Goal: Communication & Community: Answer question/provide support

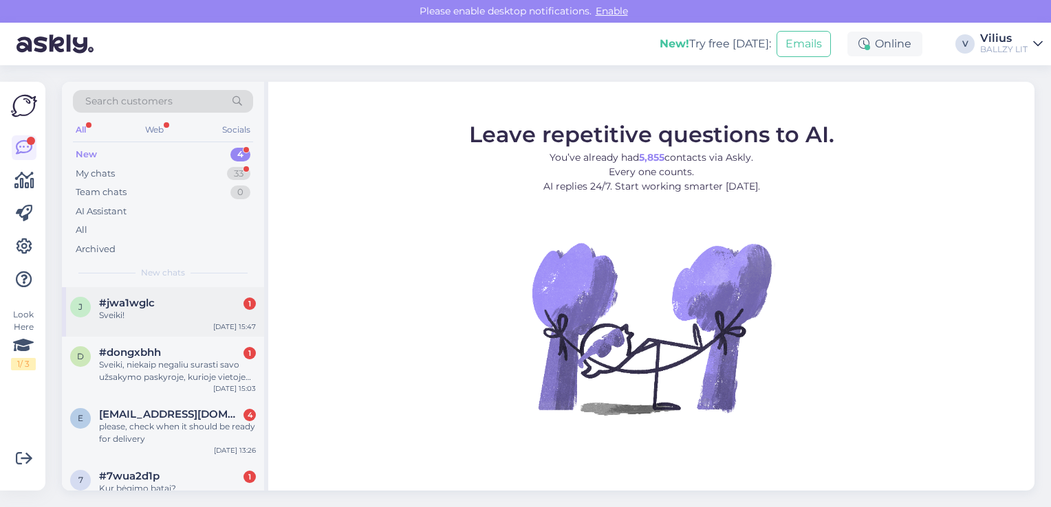
click at [207, 298] on div "#jwa1wglc 1" at bounding box center [177, 303] width 157 height 12
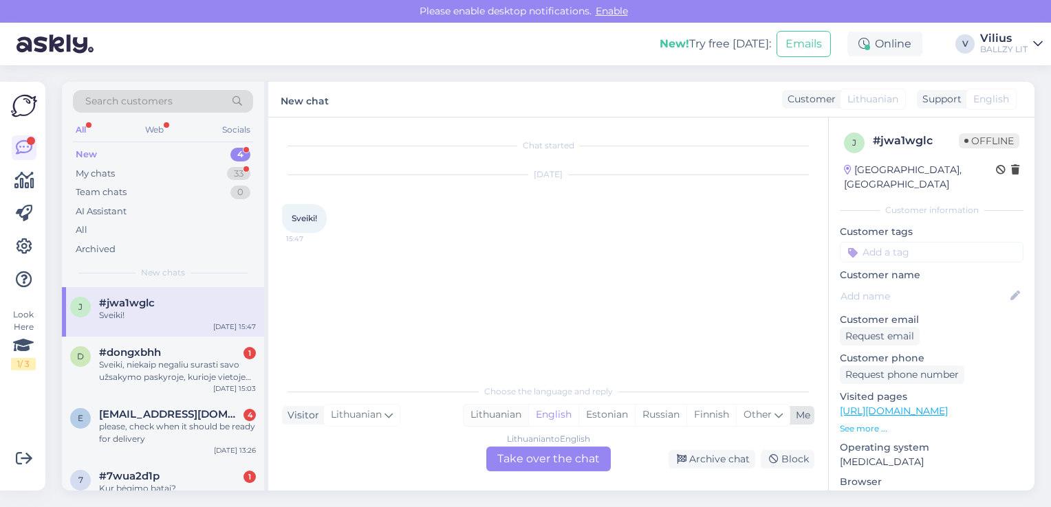
click at [501, 418] on div "Lithuanian" at bounding box center [495, 415] width 65 height 21
click at [525, 458] on div "Lithuanian to Lithuanian Take over the chat" at bounding box center [548, 459] width 124 height 25
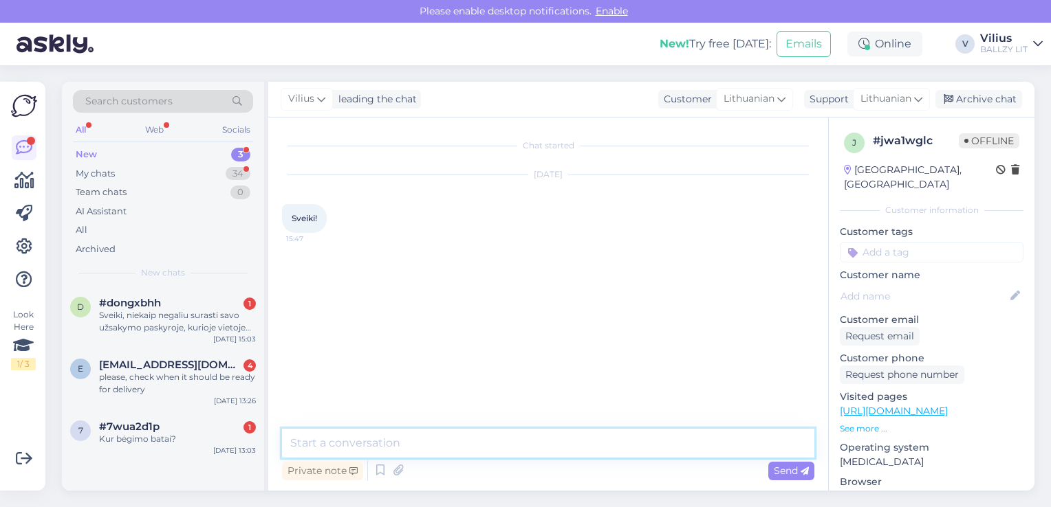
click at [487, 430] on textarea at bounding box center [548, 443] width 532 height 29
type textarea "Sveiki, kuo galime padėti?"
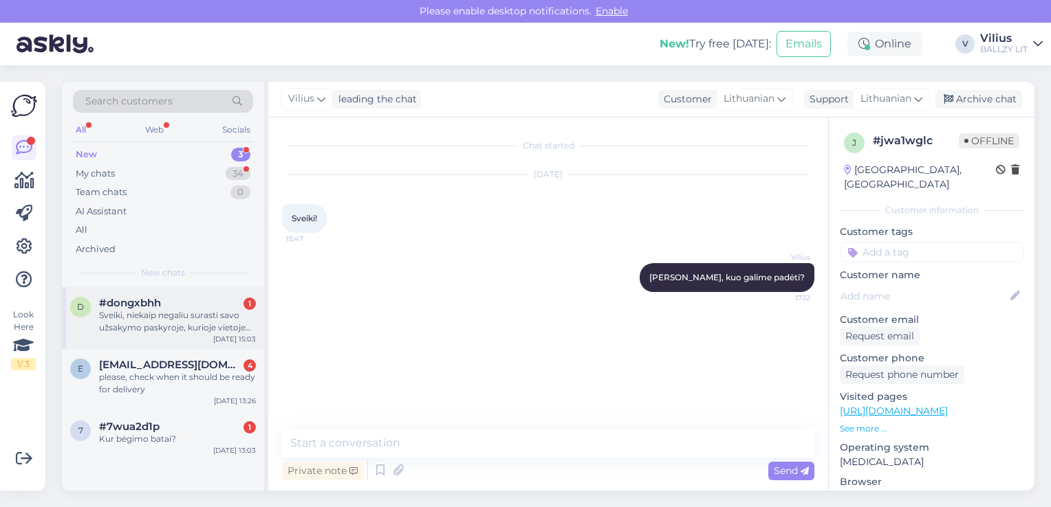
click at [181, 309] on div "Sveiki, niekaip negaliu surasti savo užsakymo paskyroje, kurioje vietoje ieškot…" at bounding box center [177, 321] width 157 height 25
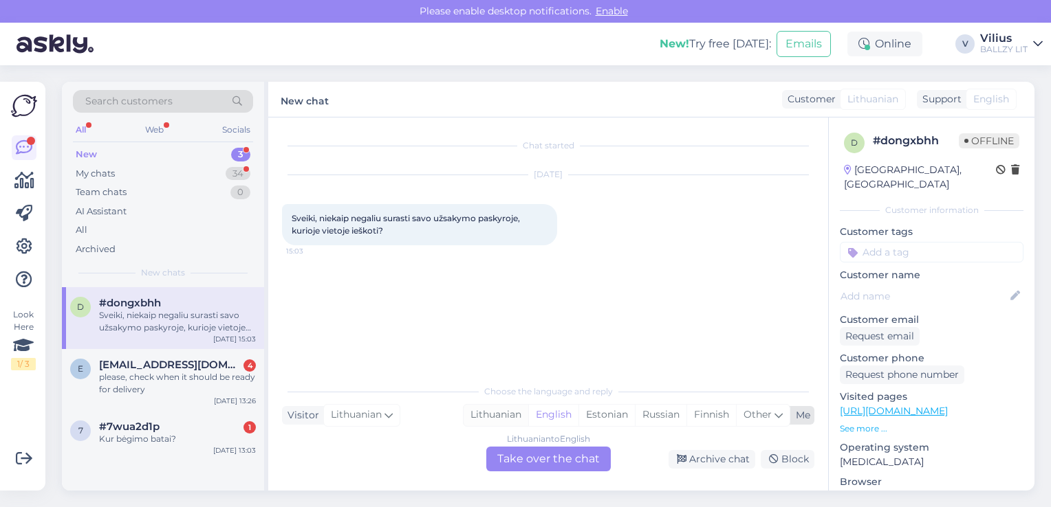
click at [501, 414] on div "Lithuanian" at bounding box center [495, 415] width 65 height 21
click at [530, 461] on div "Lithuanian to Lithuanian Take over the chat" at bounding box center [548, 459] width 124 height 25
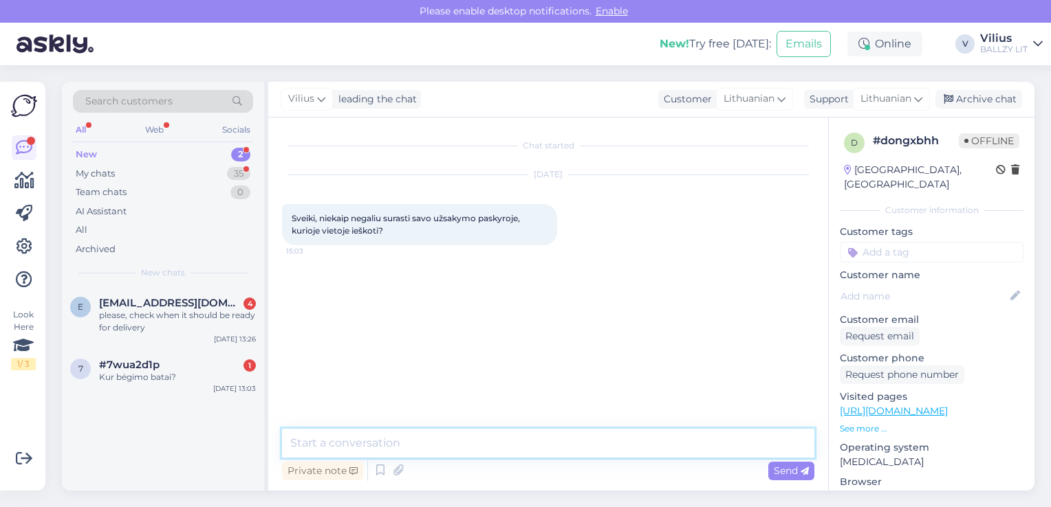
click at [512, 444] on textarea at bounding box center [548, 443] width 532 height 29
type textarea "Laba diena, čia:"
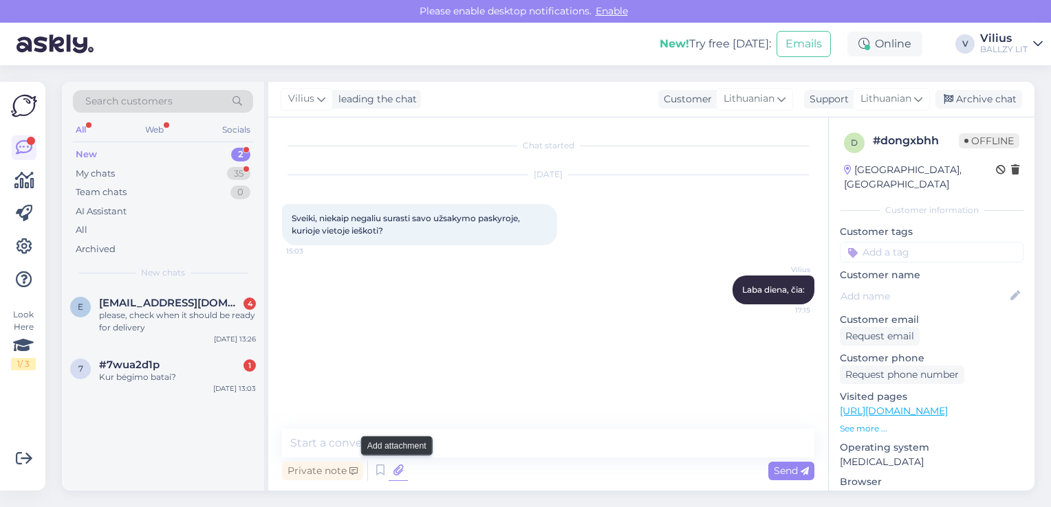
click at [394, 474] on icon at bounding box center [397, 471] width 19 height 21
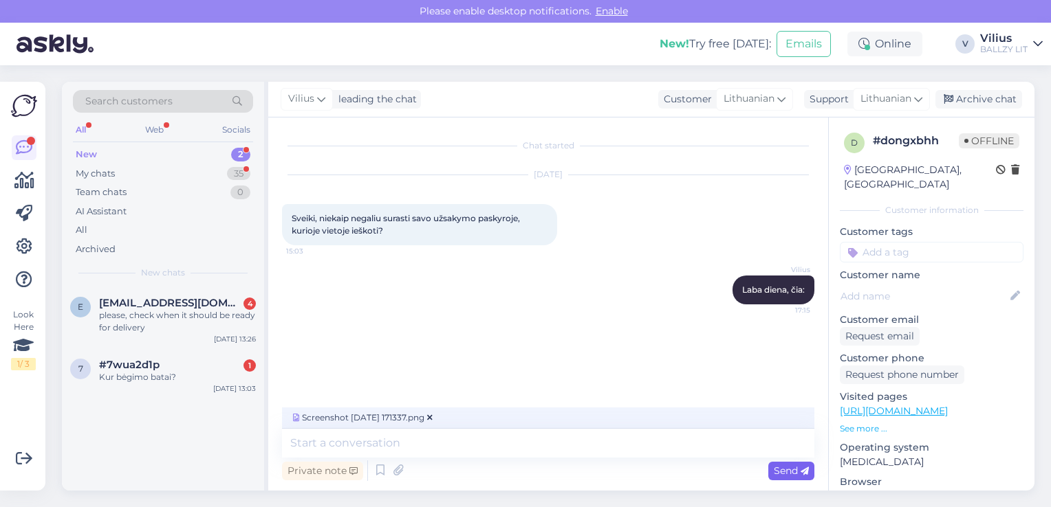
click at [782, 479] on div "Send" at bounding box center [791, 471] width 46 height 19
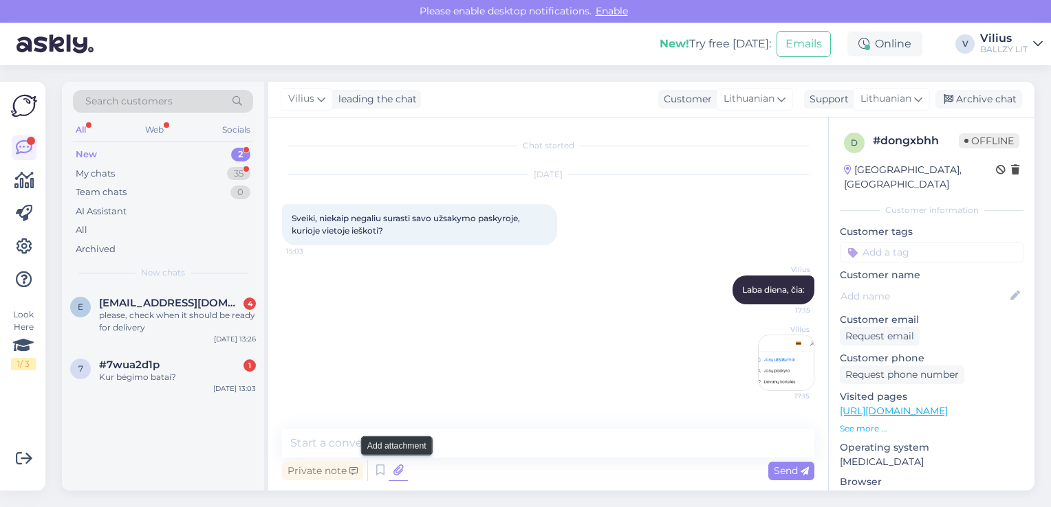
click at [400, 465] on icon at bounding box center [397, 471] width 19 height 21
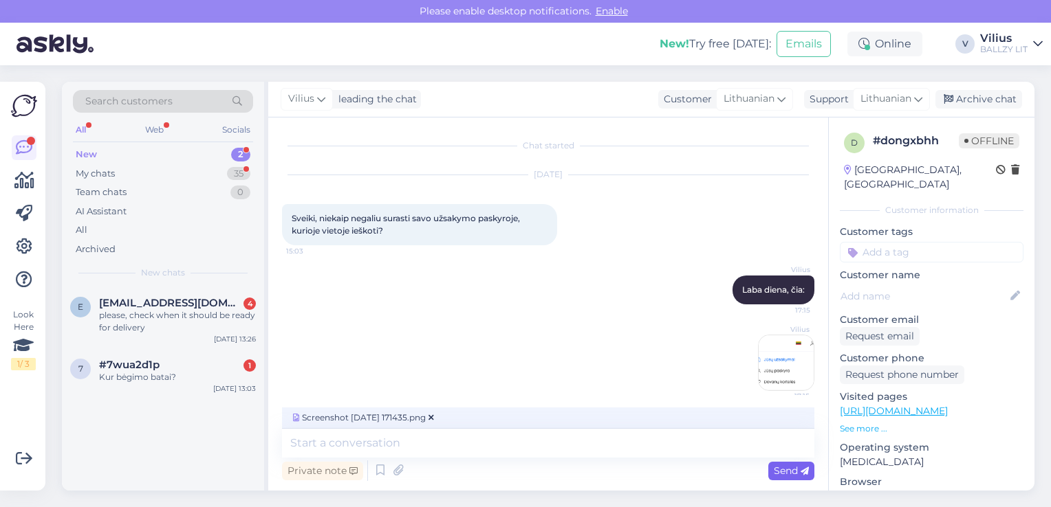
click at [804, 477] on div "Send" at bounding box center [791, 471] width 46 height 19
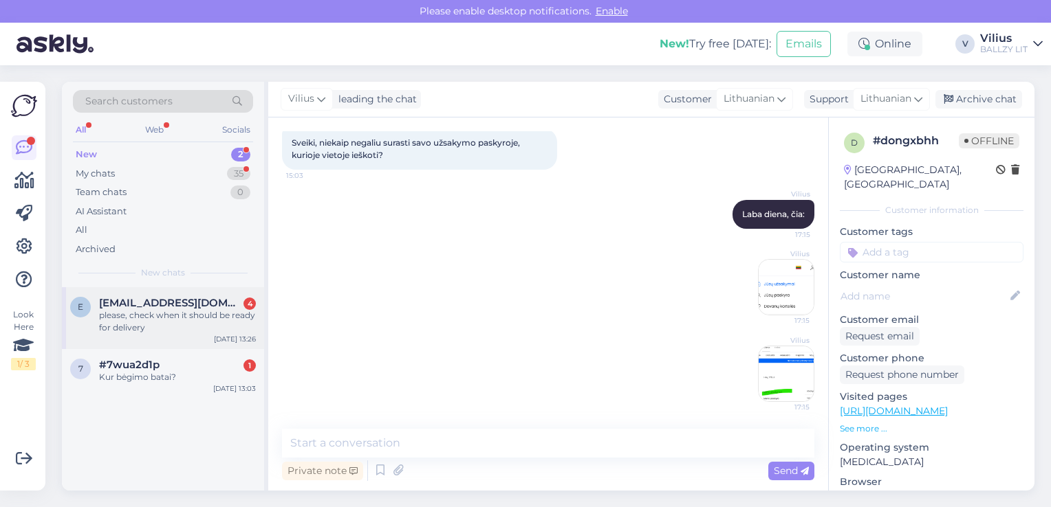
click at [178, 317] on div "please, check when it should be ready for delivery" at bounding box center [177, 321] width 157 height 25
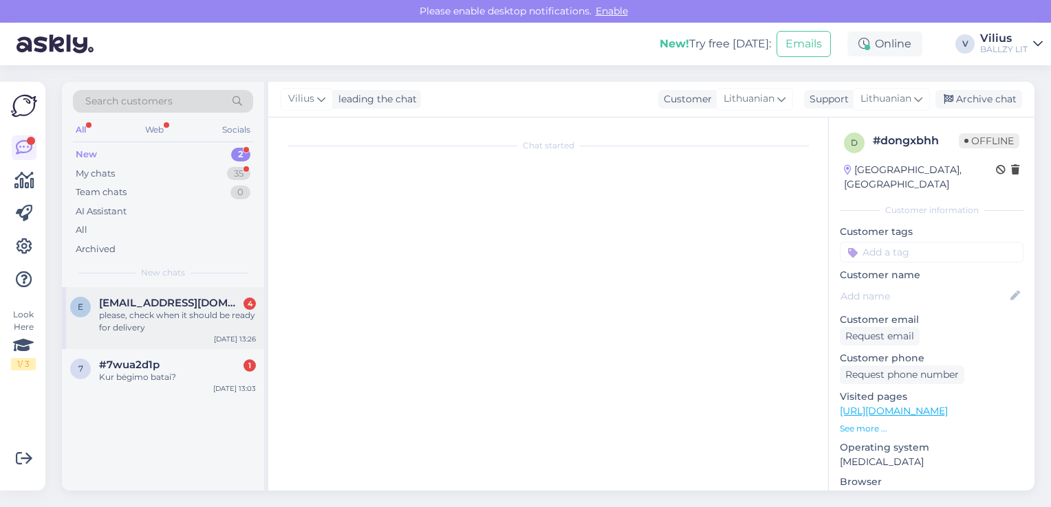
scroll to position [72, 0]
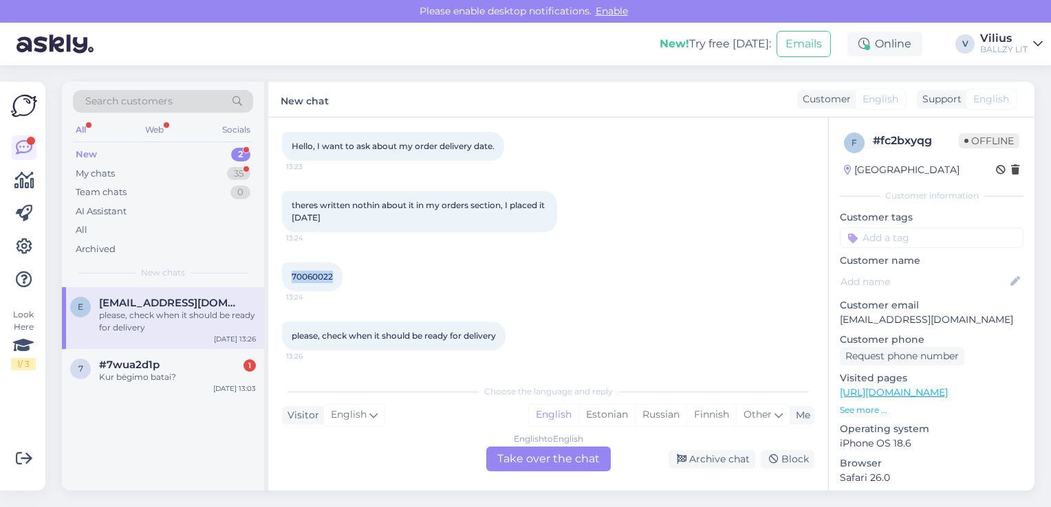
drag, startPoint x: 292, startPoint y: 278, endPoint x: 333, endPoint y: 280, distance: 41.3
click at [333, 280] on span "70060022" at bounding box center [312, 277] width 41 height 10
copy span "70060022"
click at [348, 419] on span "English" at bounding box center [349, 415] width 36 height 15
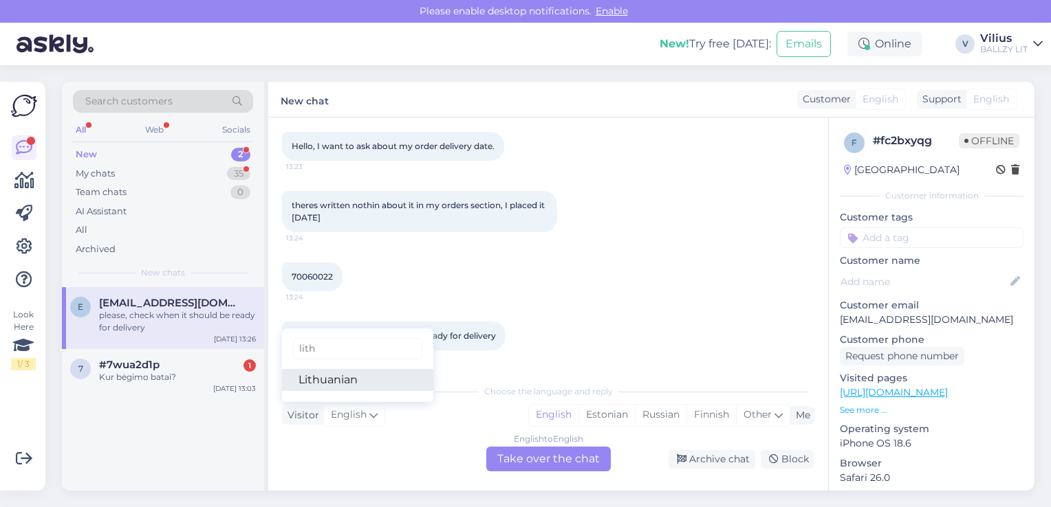
type input "lith"
click at [341, 381] on link "Lithuanian" at bounding box center [357, 380] width 151 height 22
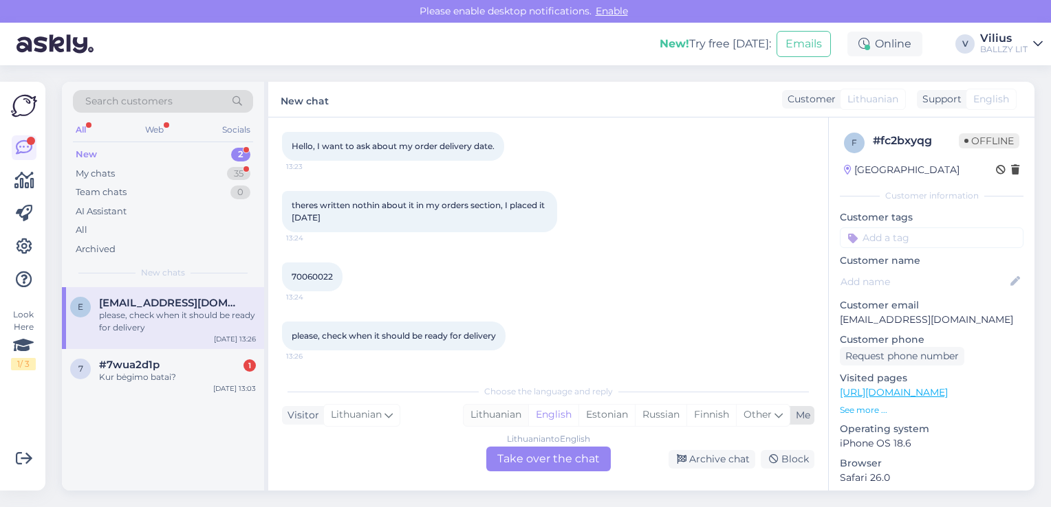
click at [509, 413] on div "Lithuanian" at bounding box center [495, 415] width 65 height 21
click at [523, 455] on div "Lithuanian to Lithuanian Take over the chat" at bounding box center [548, 459] width 124 height 25
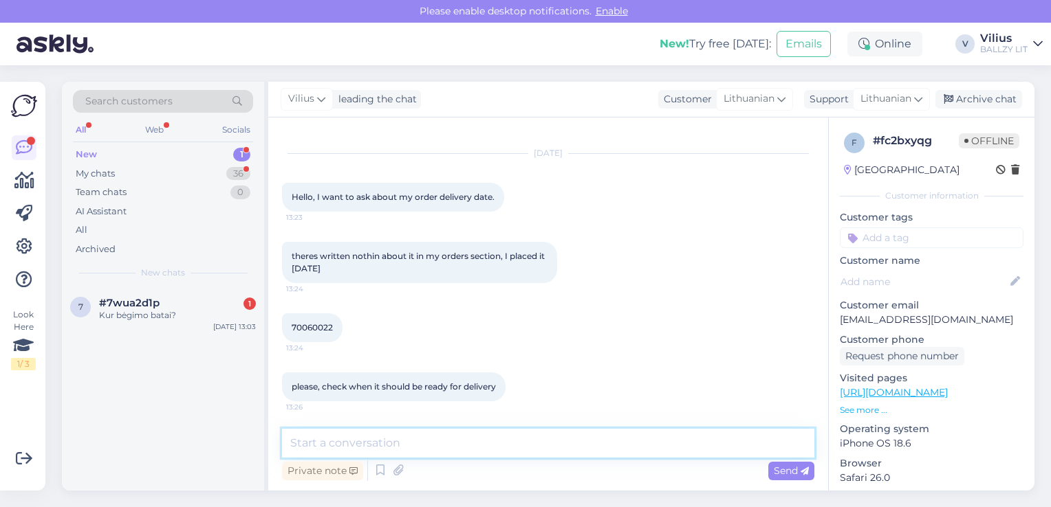
click at [482, 448] on textarea at bounding box center [548, 443] width 532 height 29
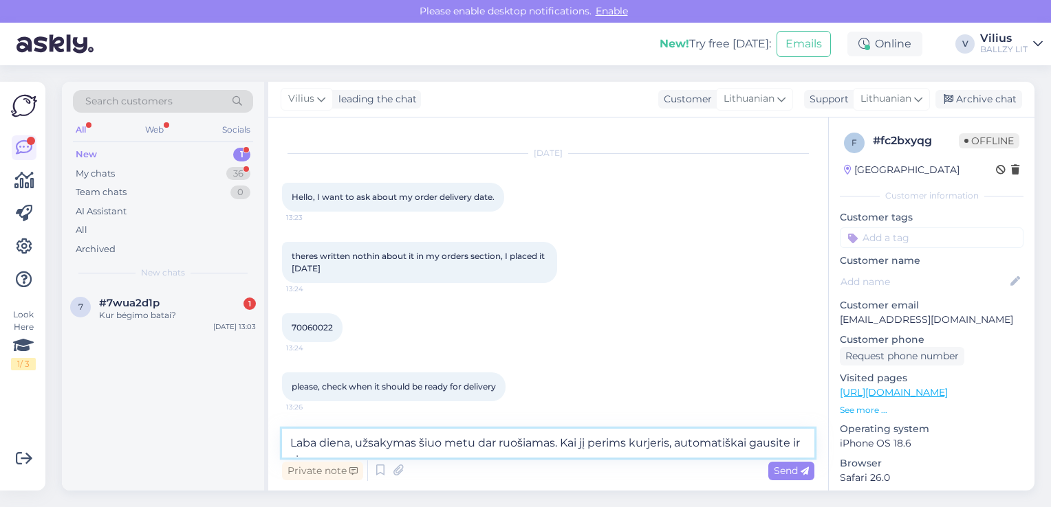
scroll to position [38, 0]
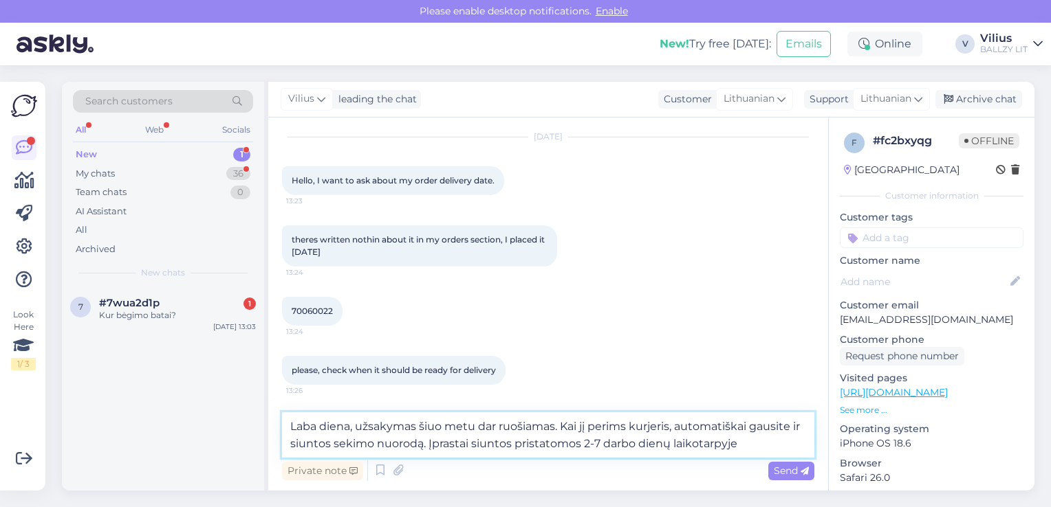
type textarea "Laba diena, užsakymas šiuo metu dar ruošiamas. Kai jį perims kurjeris, automati…"
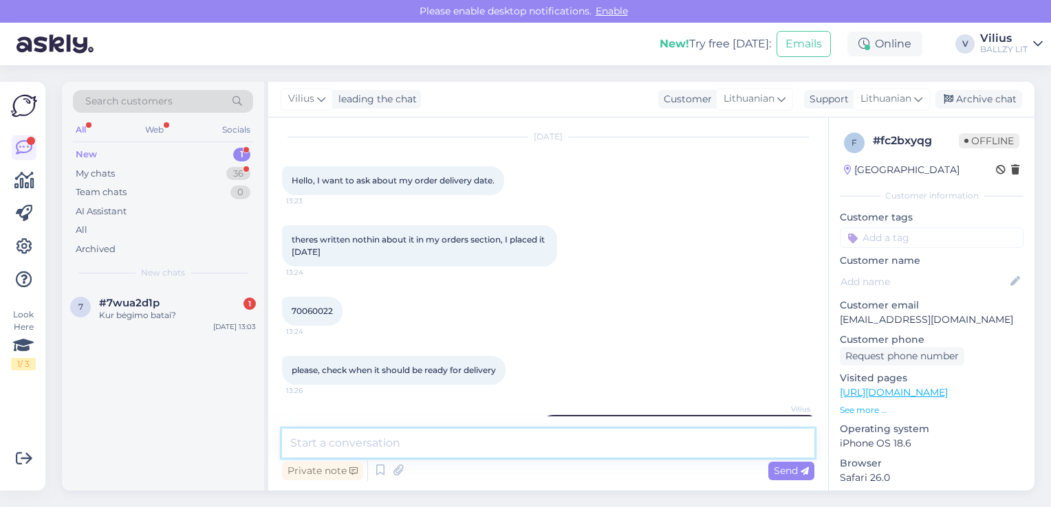
scroll to position [118, 0]
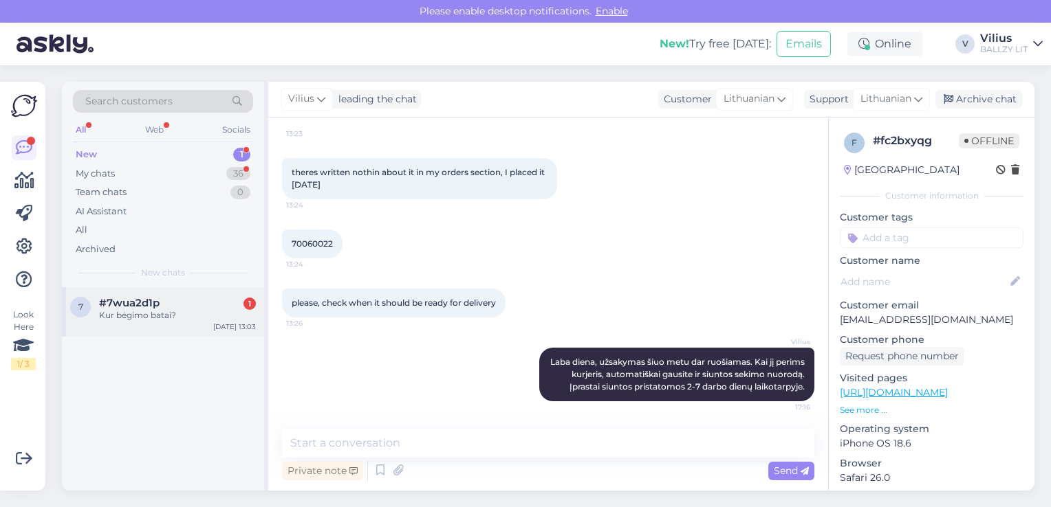
click at [135, 320] on div "Kur bėgimo batai?" at bounding box center [177, 315] width 157 height 12
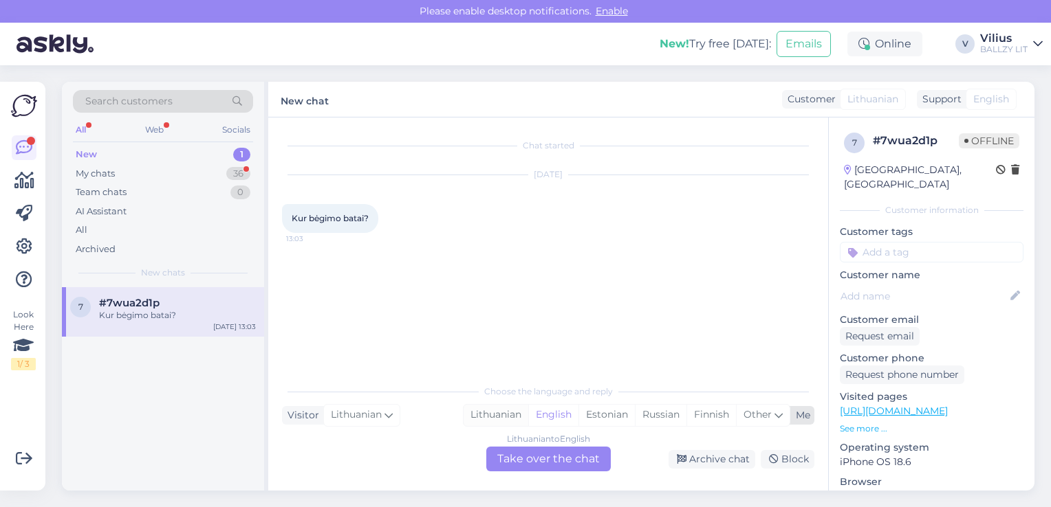
click at [480, 416] on div "Lithuanian" at bounding box center [495, 415] width 65 height 21
click at [530, 455] on div "Lithuanian to Lithuanian Take over the chat" at bounding box center [548, 459] width 124 height 25
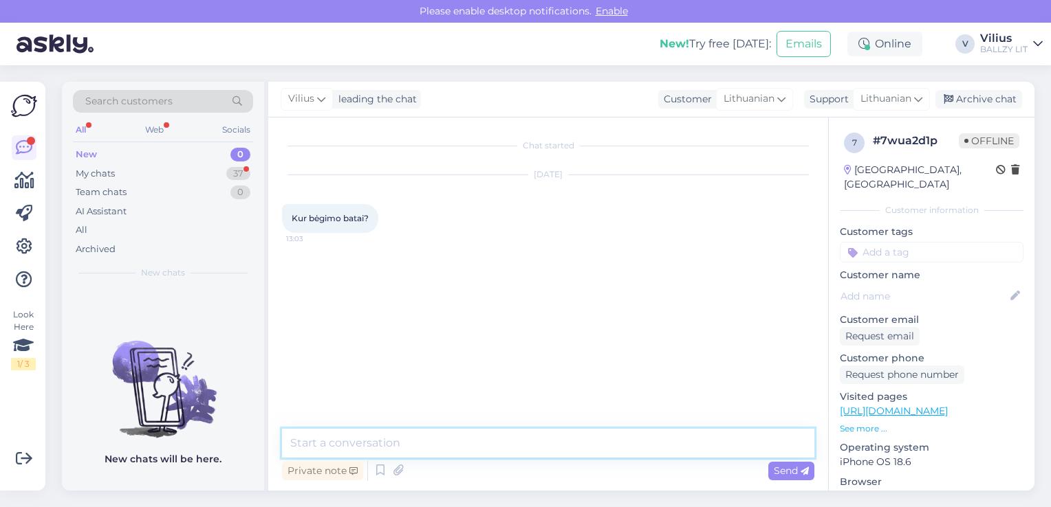
click at [494, 432] on textarea at bounding box center [548, 443] width 532 height 29
type textarea "Laba diena, bėgimo batelių turime labai nedaug:"
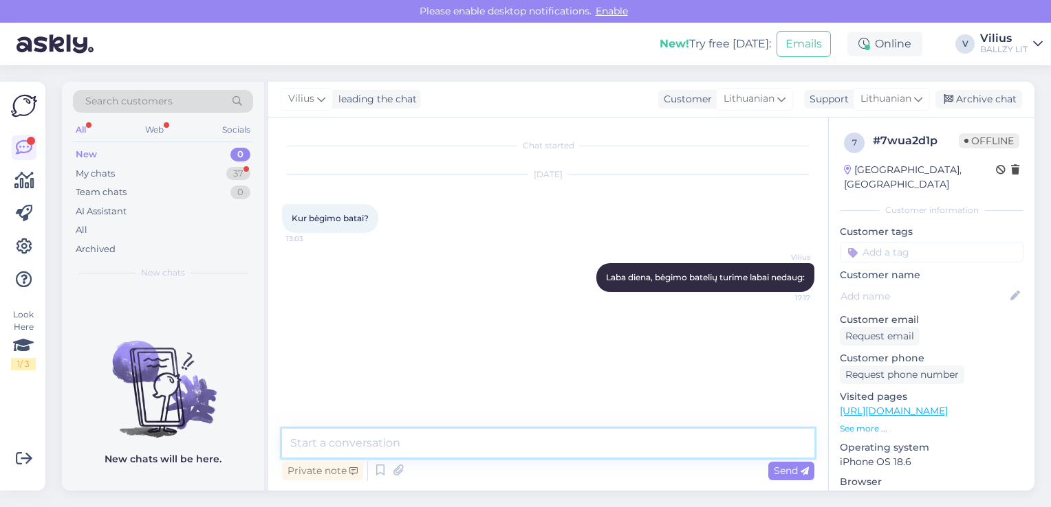
paste textarea "[URL][DOMAIN_NAME]"
type textarea "[URL][DOMAIN_NAME]"
paste textarea "[URL][DOMAIN_NAME]"
type textarea "[URL][DOMAIN_NAME]"
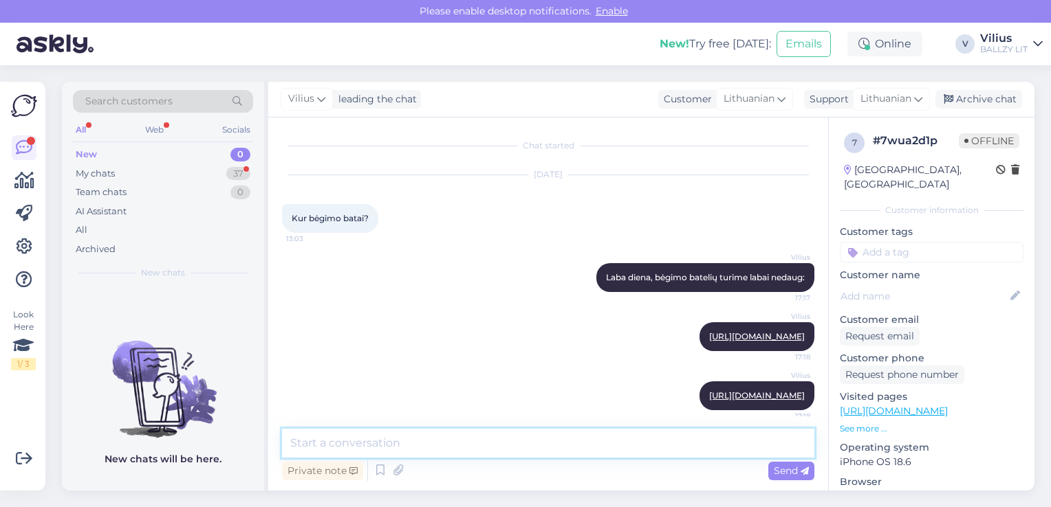
scroll to position [8, 0]
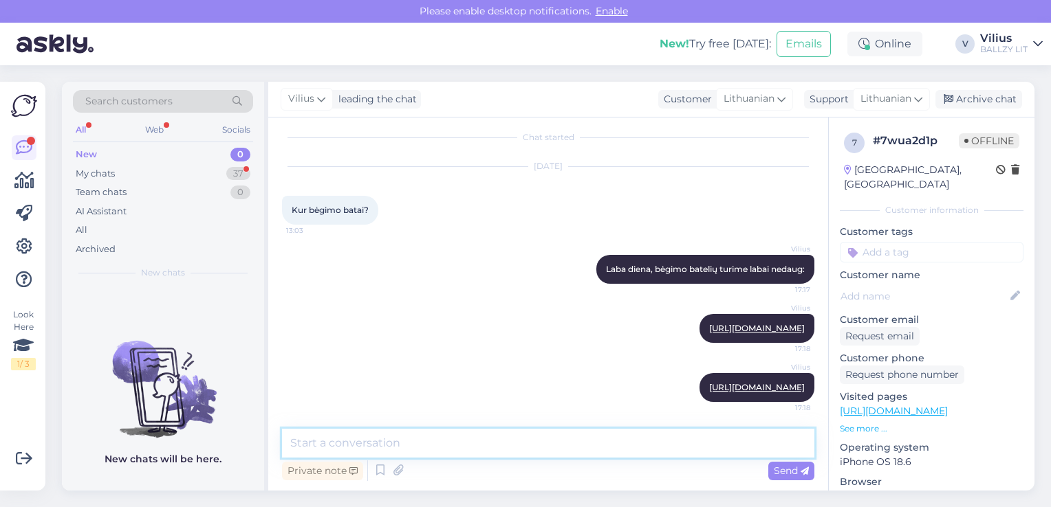
paste textarea "[URL][DOMAIN_NAME]"
type textarea "[URL][DOMAIN_NAME]"
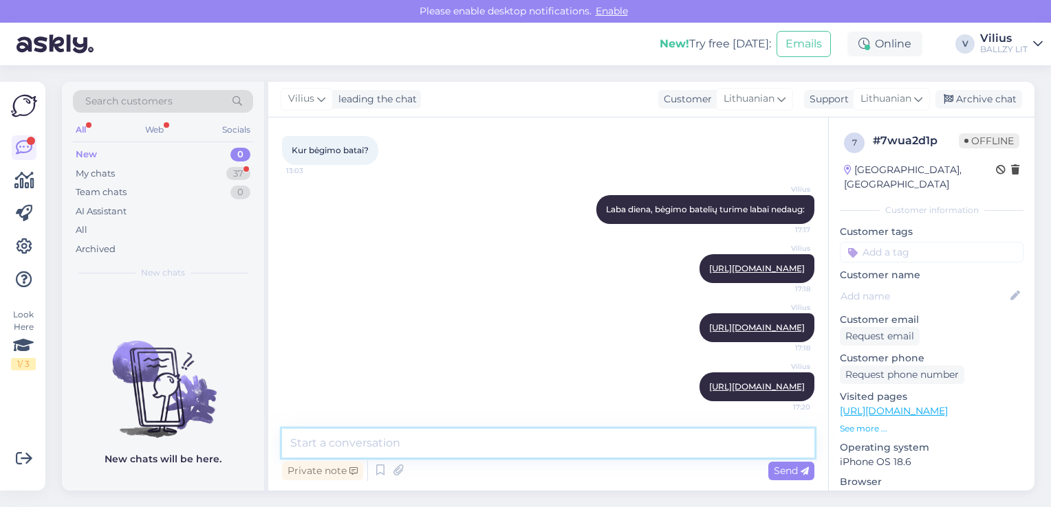
paste textarea "[URL][DOMAIN_NAME]"
type textarea "[URL][DOMAIN_NAME]"
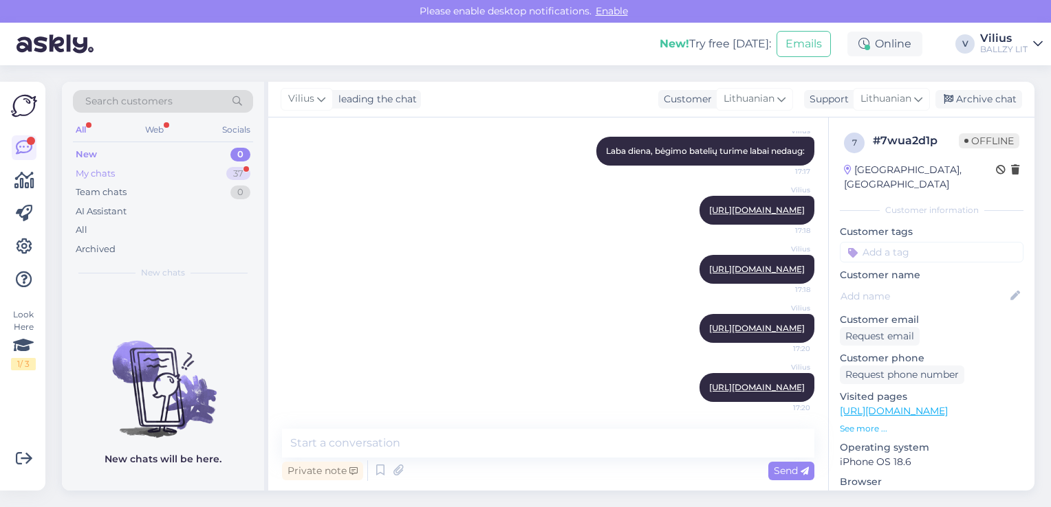
click at [110, 175] on div "My chats" at bounding box center [95, 174] width 39 height 14
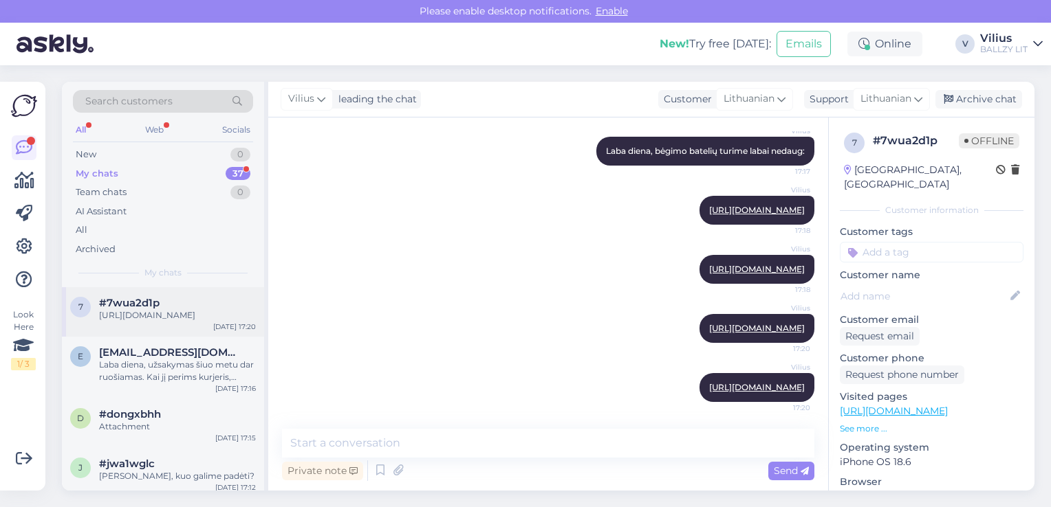
click at [157, 322] on div "[URL][DOMAIN_NAME]" at bounding box center [177, 315] width 157 height 12
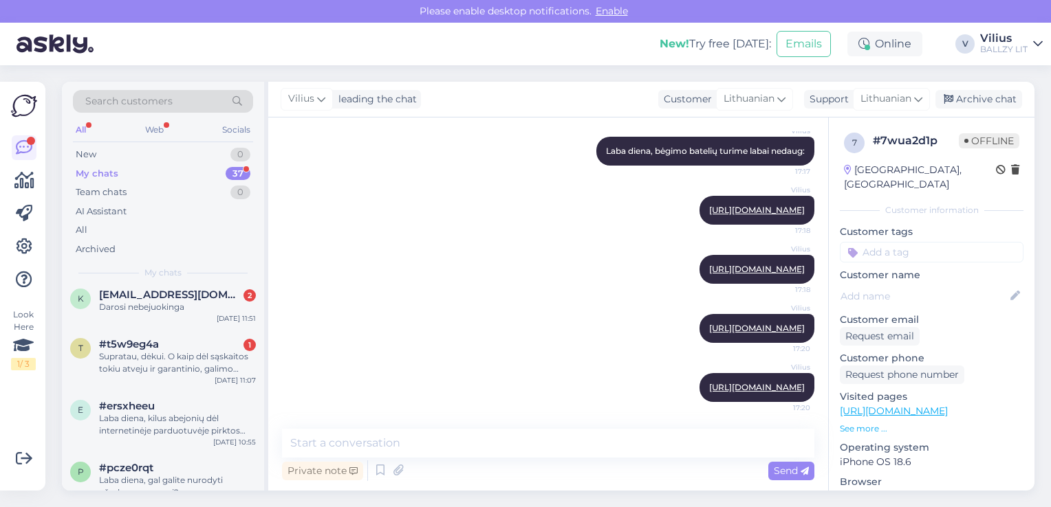
scroll to position [220, 0]
click at [166, 325] on div "k kerzabickis@gmail.com 2 Darosi nebejuokinga Sep 24 11:51" at bounding box center [163, 303] width 202 height 50
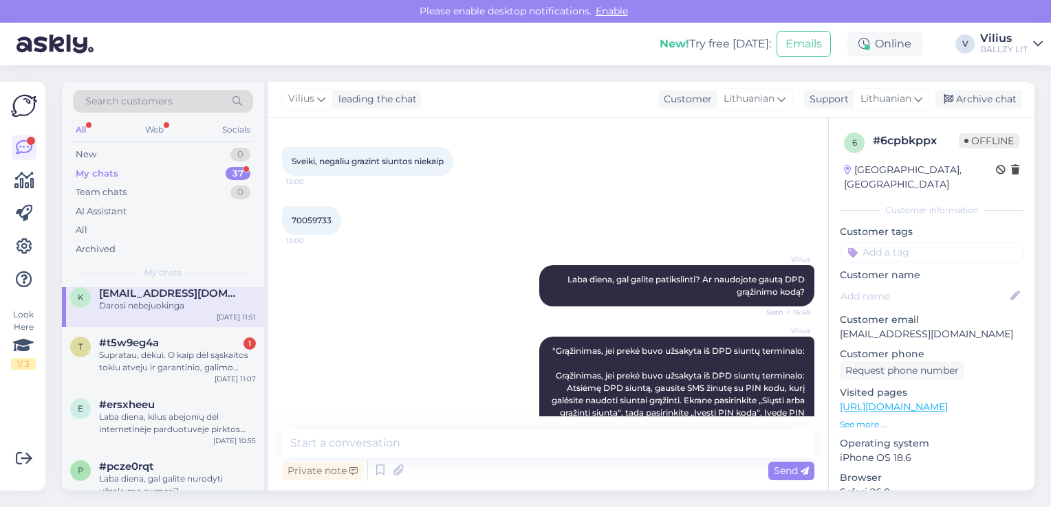
scroll to position [47, 0]
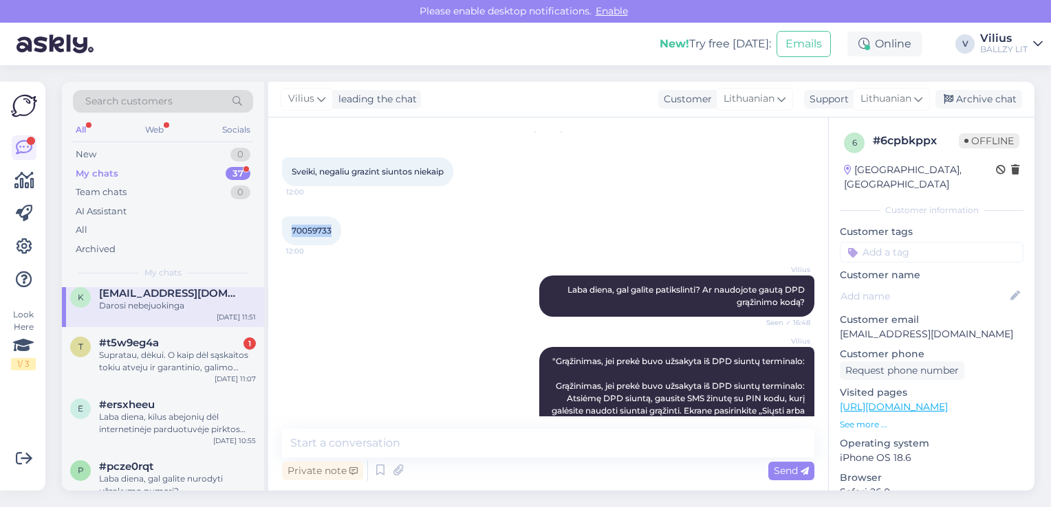
drag, startPoint x: 338, startPoint y: 228, endPoint x: 292, endPoint y: 230, distance: 46.1
click at [292, 230] on div "70059733 12:00" at bounding box center [311, 231] width 59 height 29
copy span "70059733"
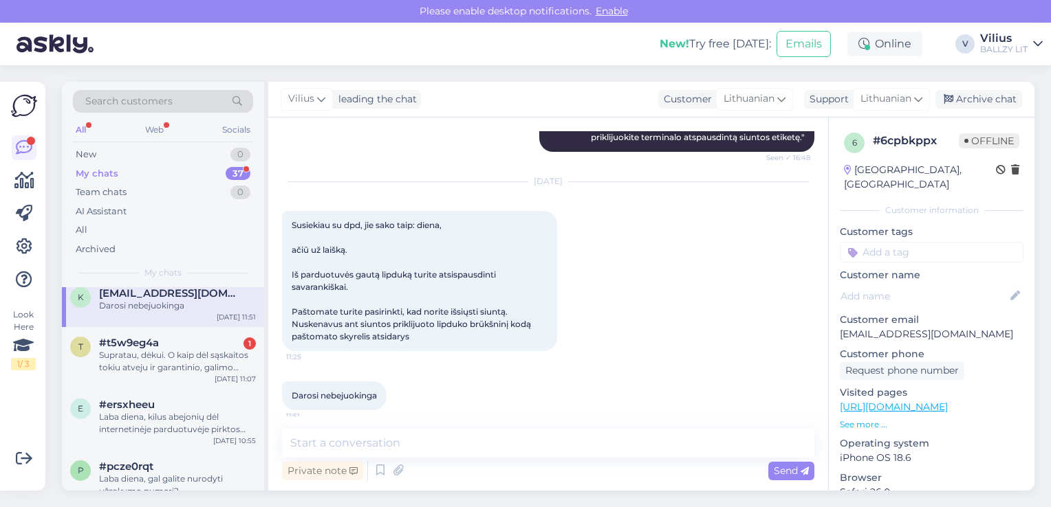
scroll to position [378, 0]
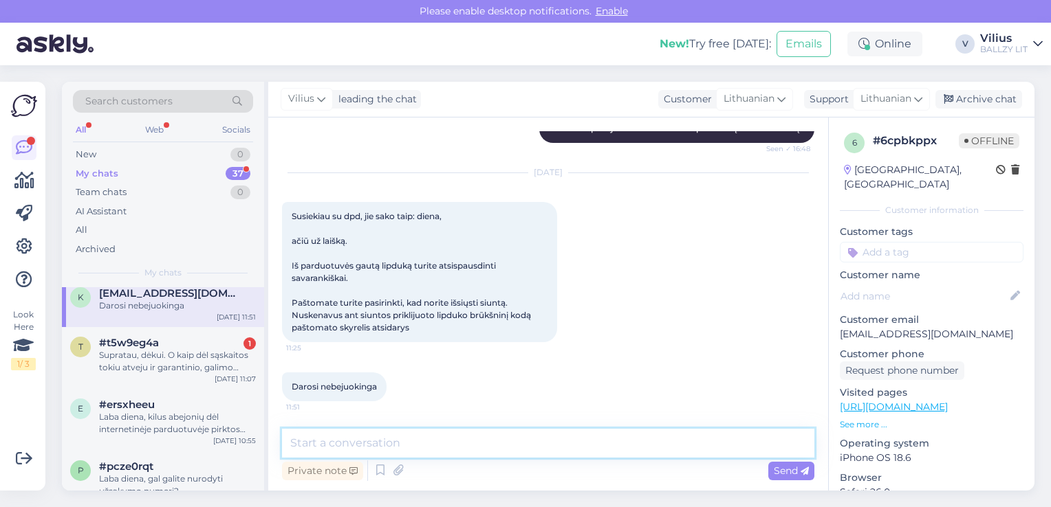
click at [459, 452] on textarea at bounding box center [548, 443] width 532 height 29
type textarea "L"
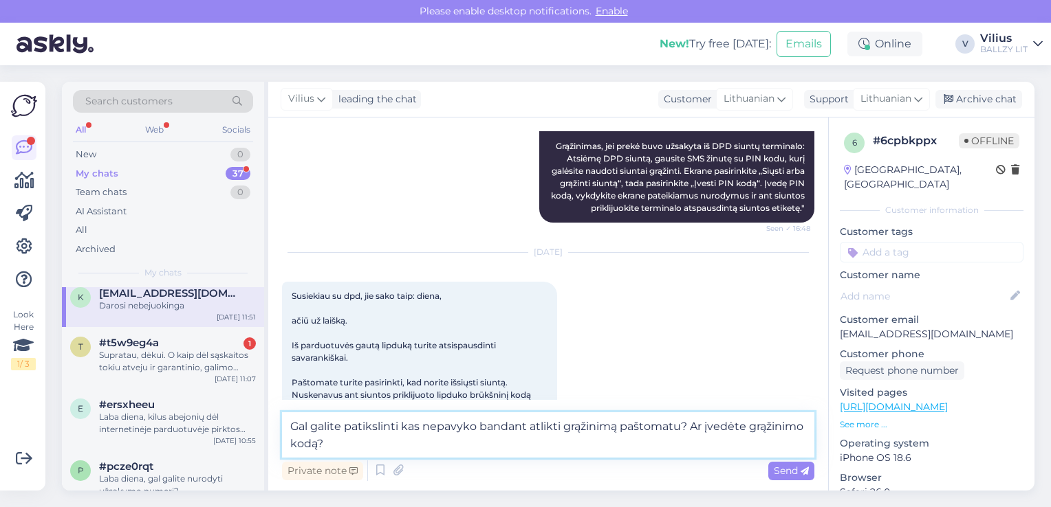
scroll to position [395, 0]
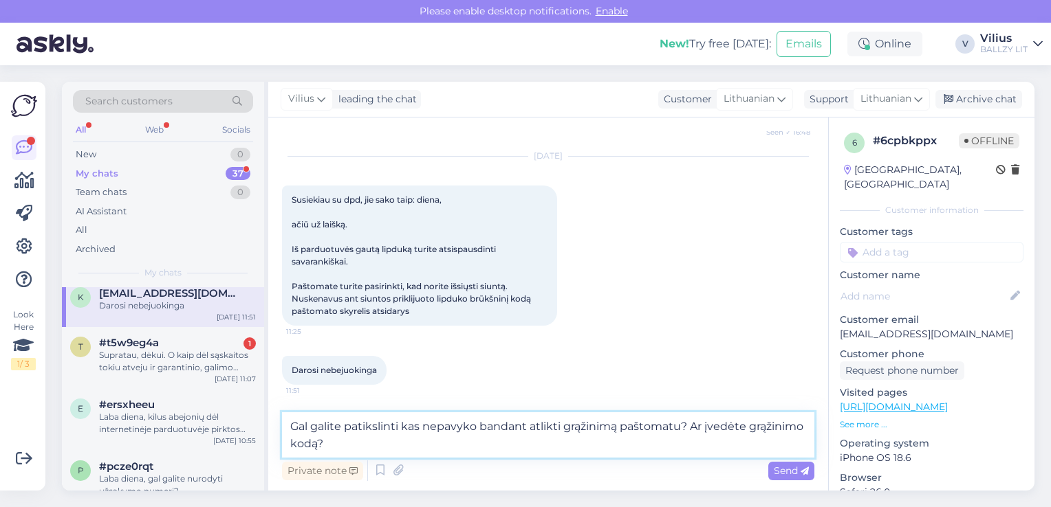
type textarea "Gal galite patikslinti kas nepavyko bandant atlikti grąžinimą paštomatu? Ar įve…"
click at [790, 481] on div "Private note Send" at bounding box center [548, 471] width 532 height 26
click at [780, 468] on span "Send" at bounding box center [790, 471] width 35 height 12
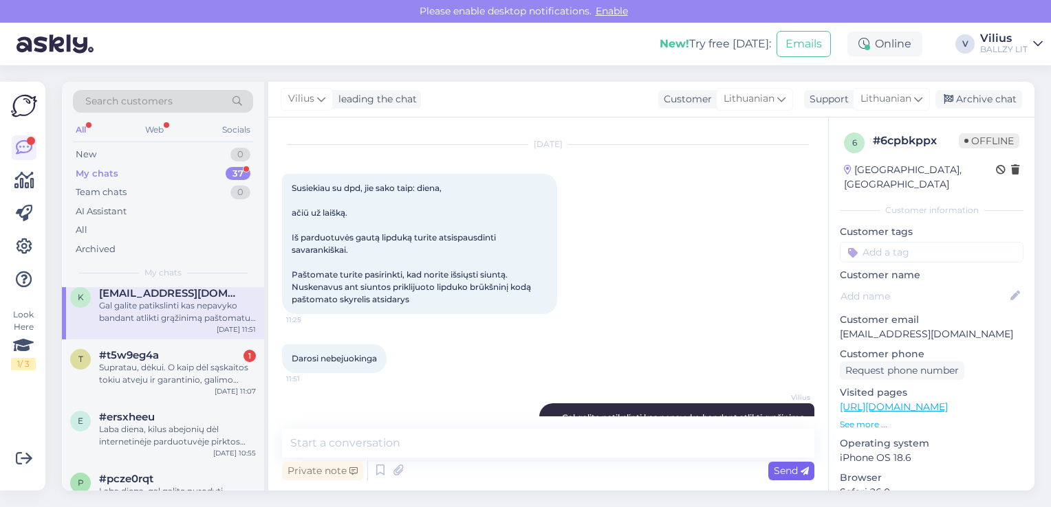
scroll to position [450, 0]
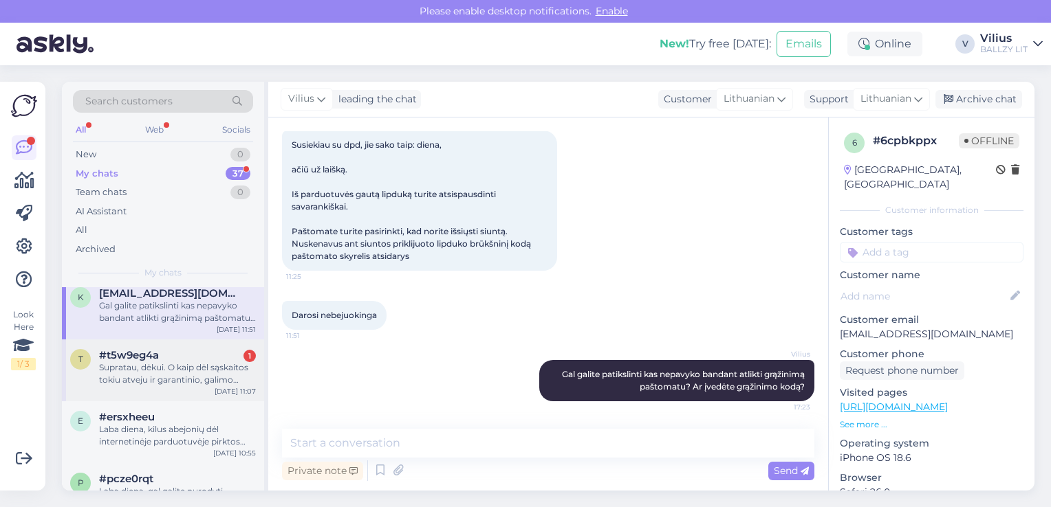
click at [188, 382] on div "Supratau, dėkui. O kaip dėl sąskaitos tokiu atveju ir garantinio, galimo grąžin…" at bounding box center [177, 374] width 157 height 25
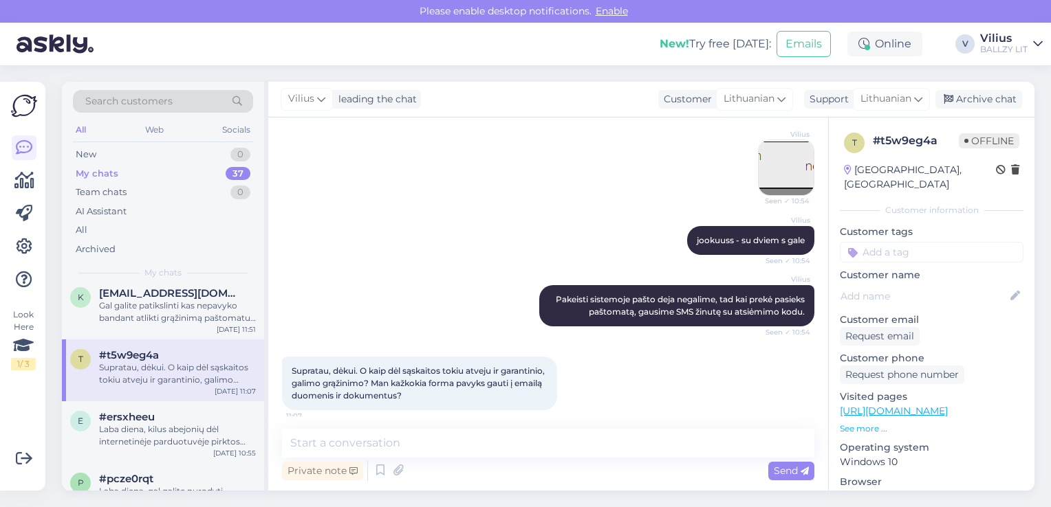
scroll to position [228, 0]
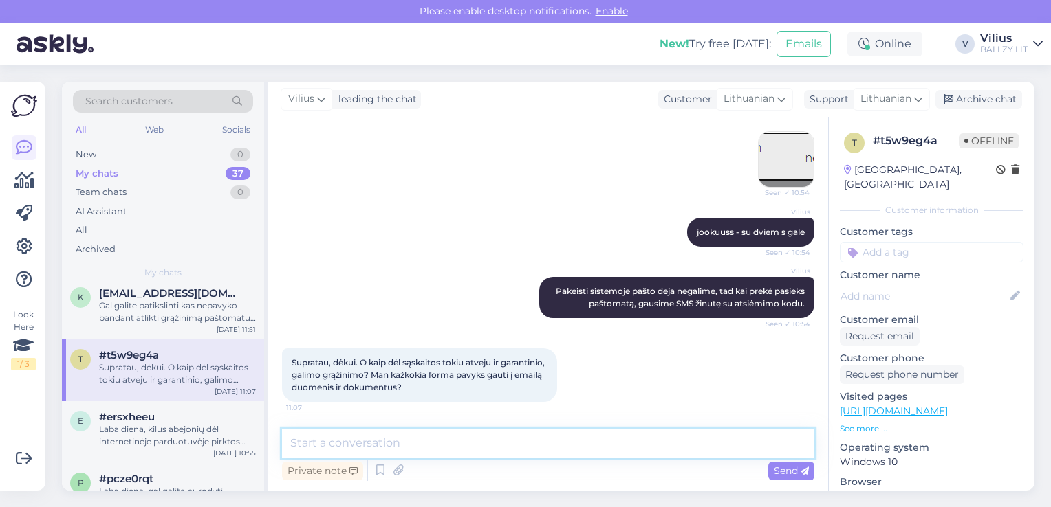
click at [483, 452] on textarea at bounding box center [548, 443] width 532 height 29
paste textarea "[URL][DOMAIN_NAME]"
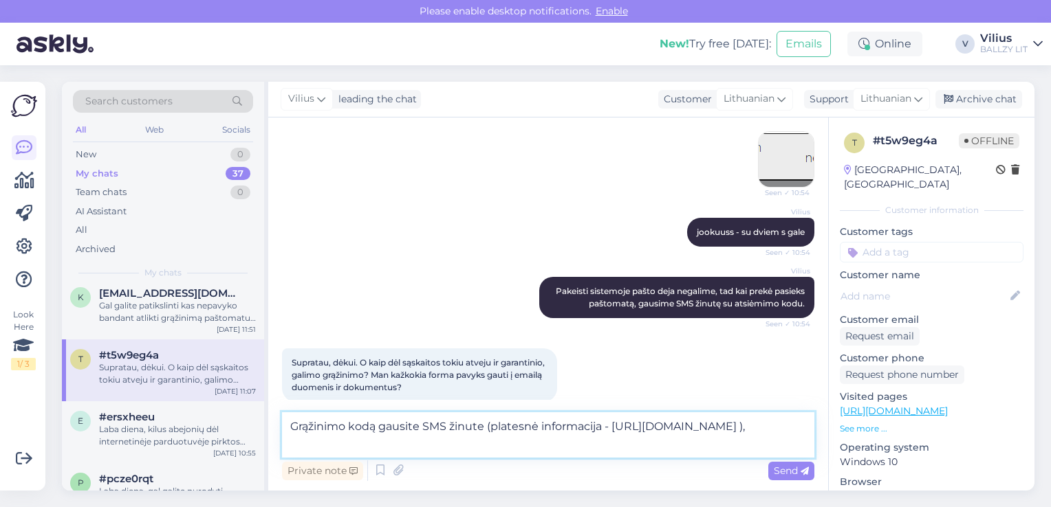
click at [288, 423] on textarea "Grąžinimo kodą gausite SMS žinute (platesnė informacija - https://ballzy.eu/lt/…" at bounding box center [548, 435] width 532 height 45
click at [548, 448] on textarea "Nenaudotos prekės grąžinimo kodą gausite SMS žinute (platesnė informacija - htt…" at bounding box center [548, 435] width 532 height 45
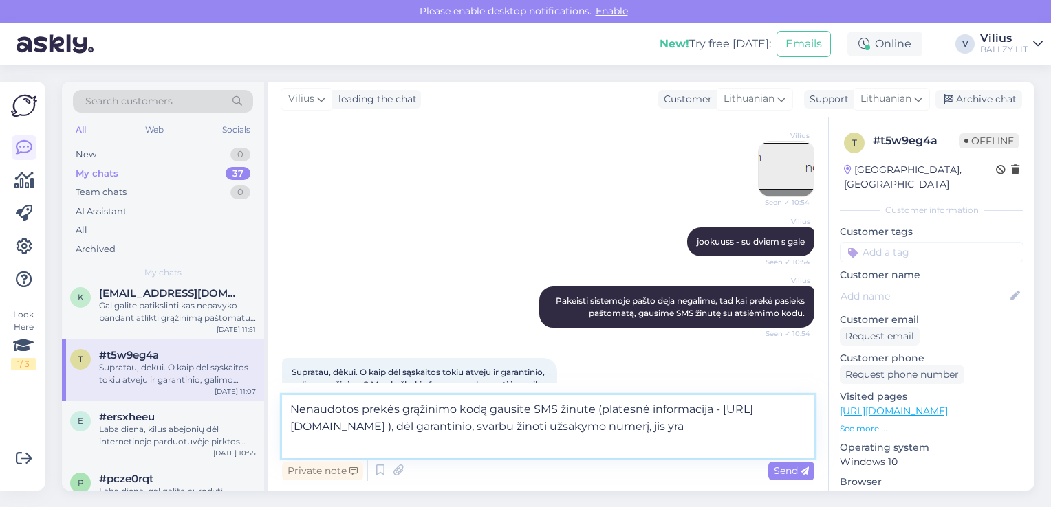
scroll to position [261, 0]
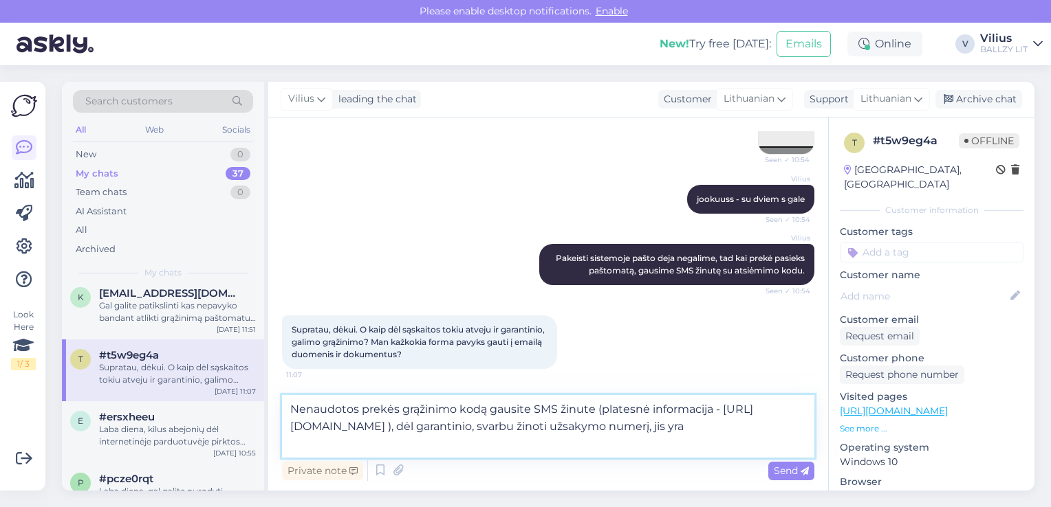
paste textarea "70060045"
type textarea "Nenaudotos prekės grąžinimo kodą gausite SMS žinute (platesnė informacija - [UR…"
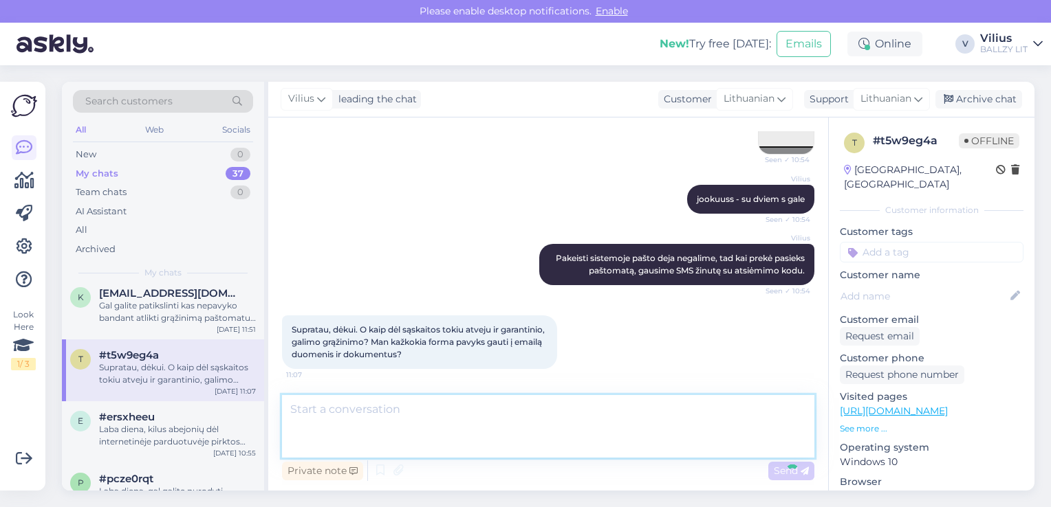
scroll to position [325, 0]
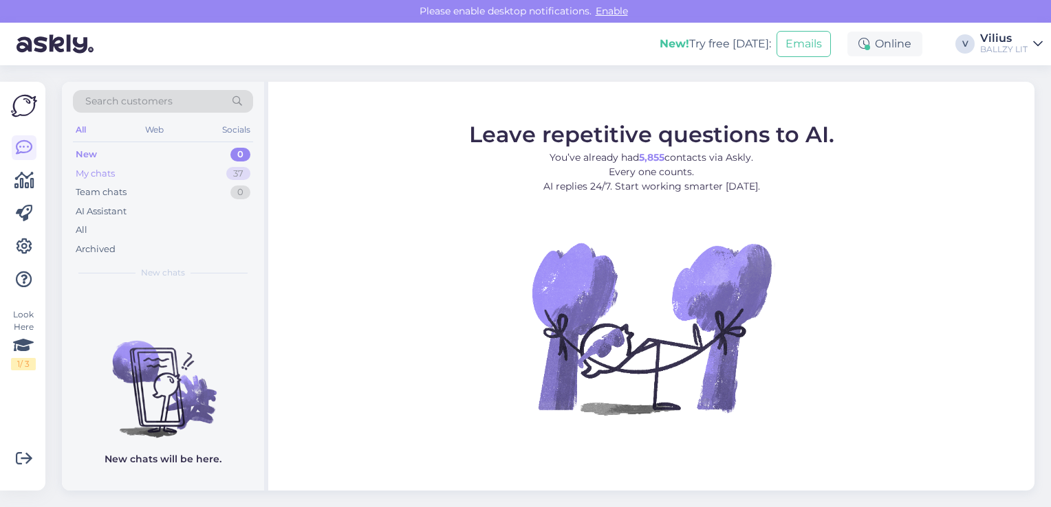
click at [98, 174] on div "My chats" at bounding box center [95, 174] width 39 height 14
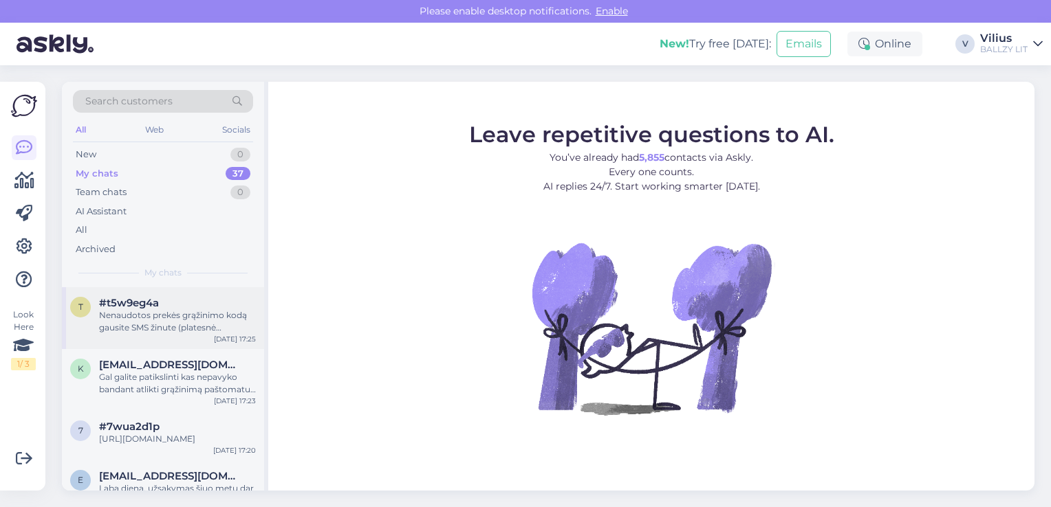
click at [164, 311] on div "Nenaudotos prekės grąžinimo kodą gausite SMS žinute (platesnė informacija - [UR…" at bounding box center [177, 321] width 157 height 25
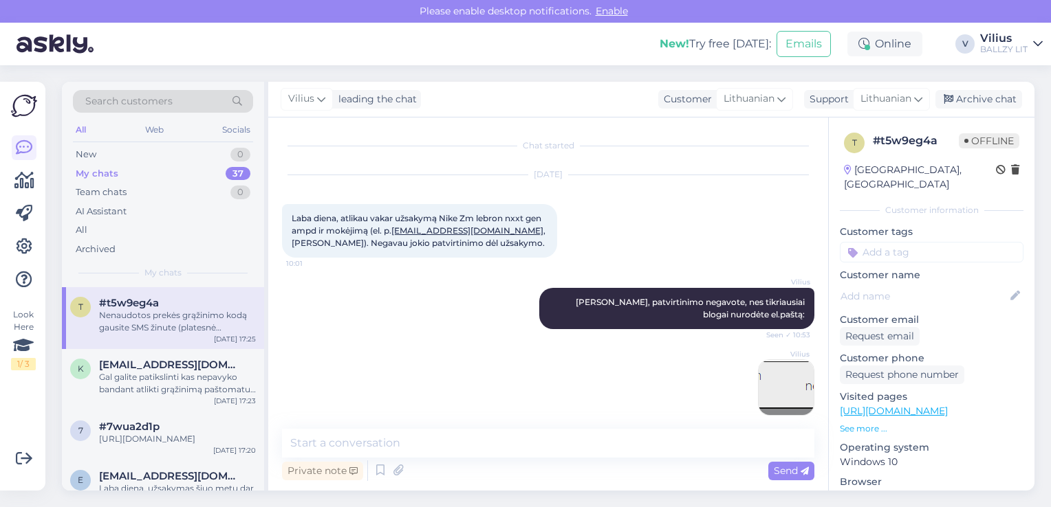
scroll to position [325, 0]
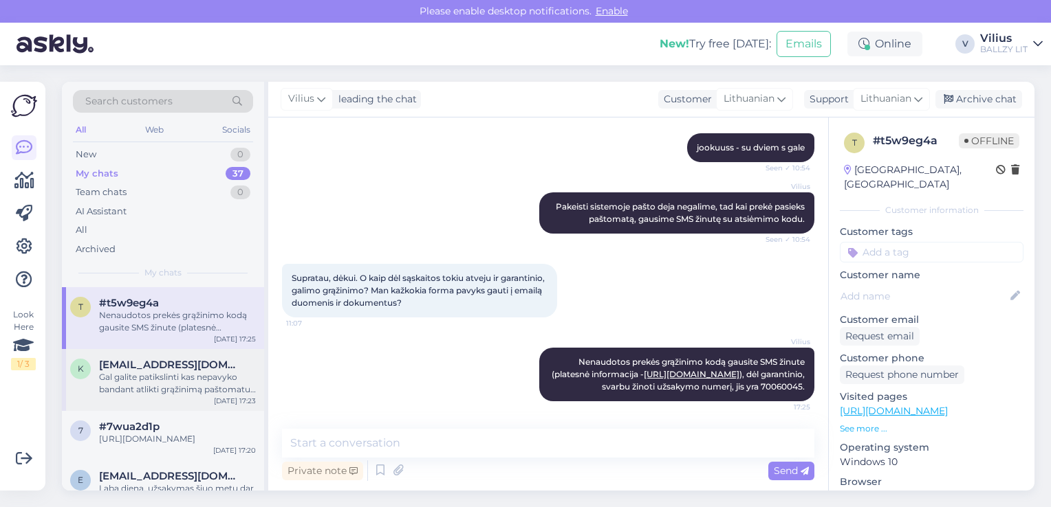
click at [195, 375] on div "Gal galite patikslinti kas nepavyko bandant atlikti grąžinimą paštomatu? Ar įve…" at bounding box center [177, 383] width 157 height 25
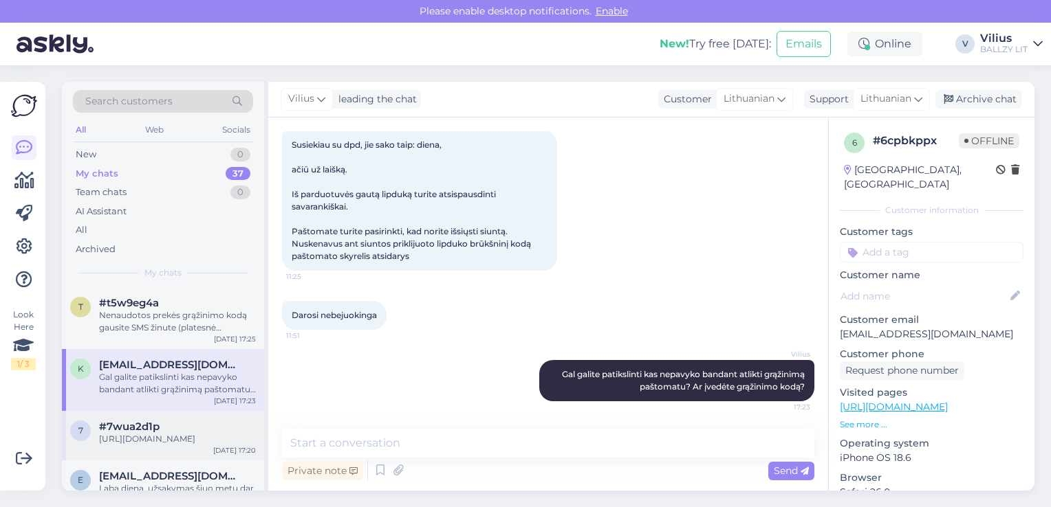
click at [212, 435] on div "[URL][DOMAIN_NAME]" at bounding box center [177, 439] width 157 height 12
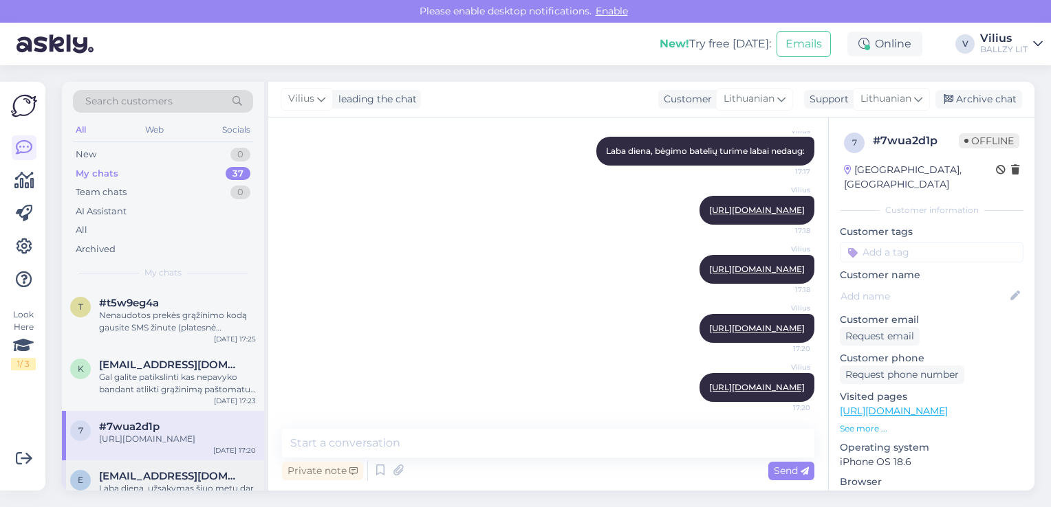
click at [201, 478] on div "e [EMAIL_ADDRESS][DOMAIN_NAME] Laba diena, užsakymas šiuo metu dar ruošiamas. K…" at bounding box center [163, 492] width 202 height 62
